Goal: Transaction & Acquisition: Purchase product/service

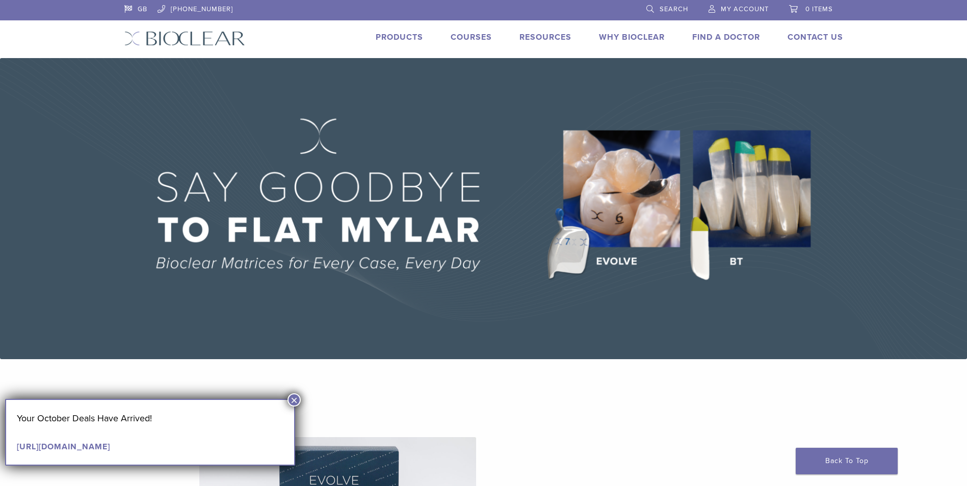
click at [407, 38] on link "Products" at bounding box center [399, 37] width 47 height 10
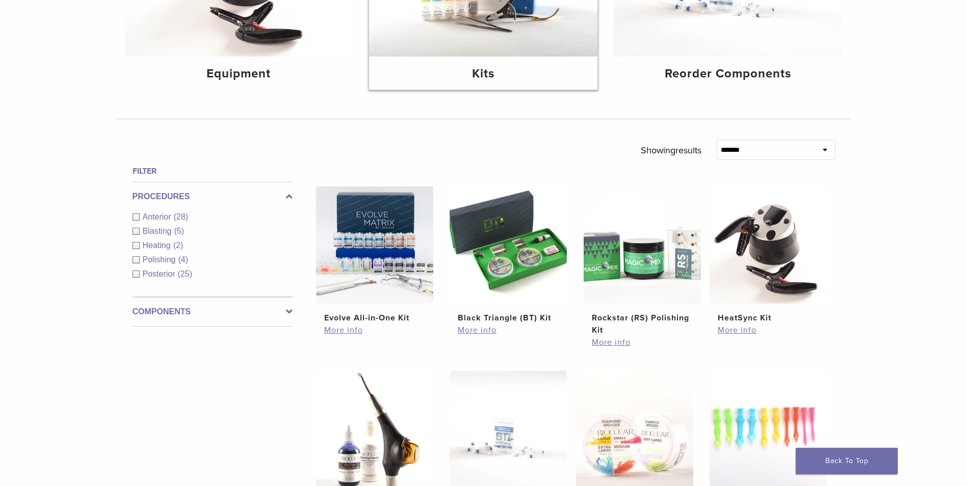
scroll to position [255, 0]
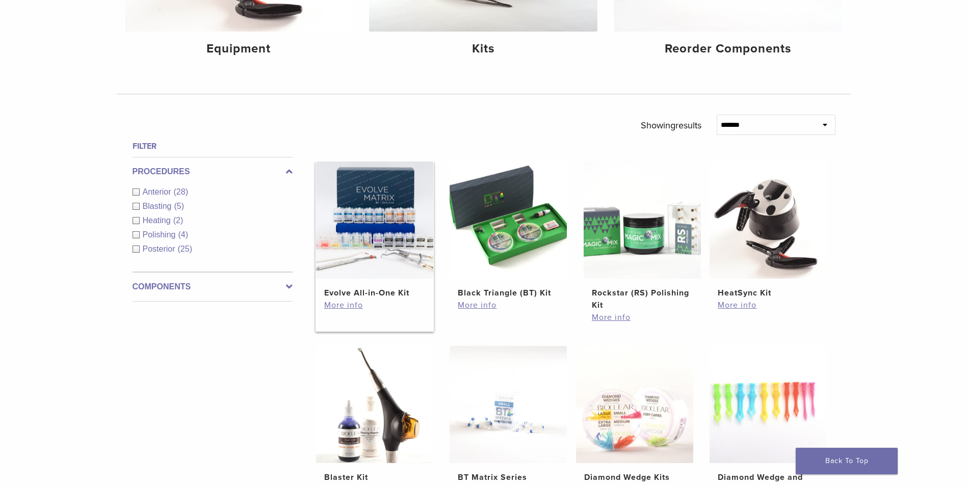
click at [377, 291] on h2 "Evolve All-in-One Kit" at bounding box center [374, 293] width 101 height 12
